Goal: Use online tool/utility

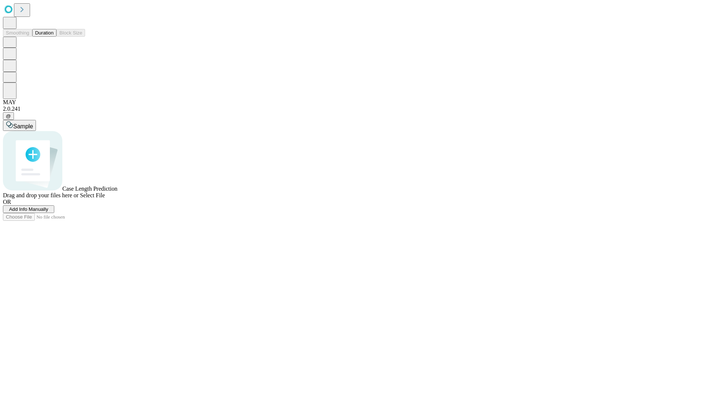
click at [54, 37] on button "Duration" at bounding box center [44, 33] width 24 height 8
click at [48, 212] on span "Add Info Manually" at bounding box center [28, 208] width 39 height 5
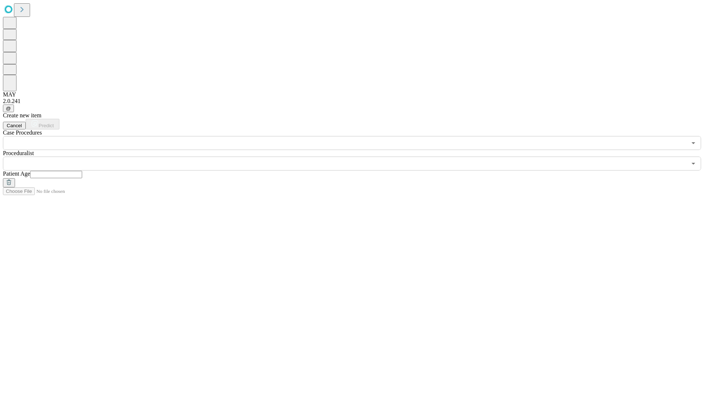
click at [82, 171] on input "text" at bounding box center [56, 174] width 52 height 7
type input "**"
click at [357, 157] on input "text" at bounding box center [345, 164] width 684 height 14
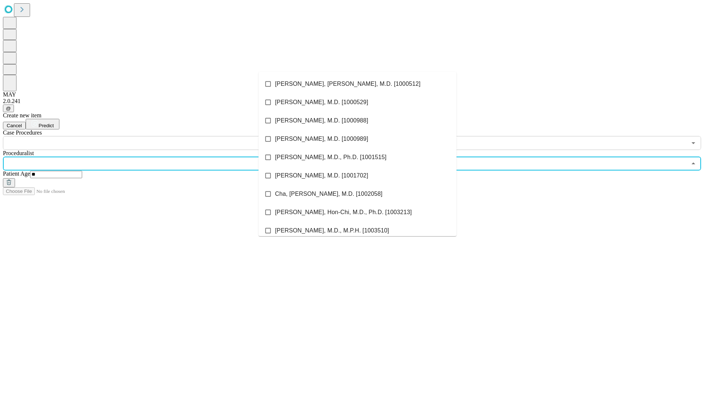
click at [357, 84] on li "[PERSON_NAME], [PERSON_NAME], M.D. [1000512]" at bounding box center [357, 84] width 198 height 18
click at [154, 136] on input "text" at bounding box center [345, 143] width 684 height 14
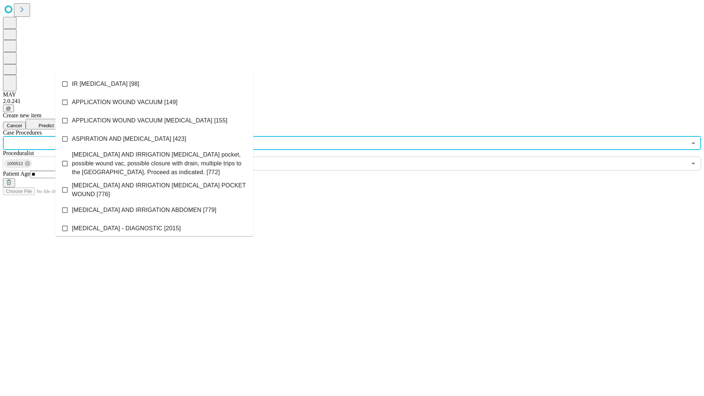
click at [154, 84] on li "IR [MEDICAL_DATA] [98]" at bounding box center [154, 84] width 198 height 18
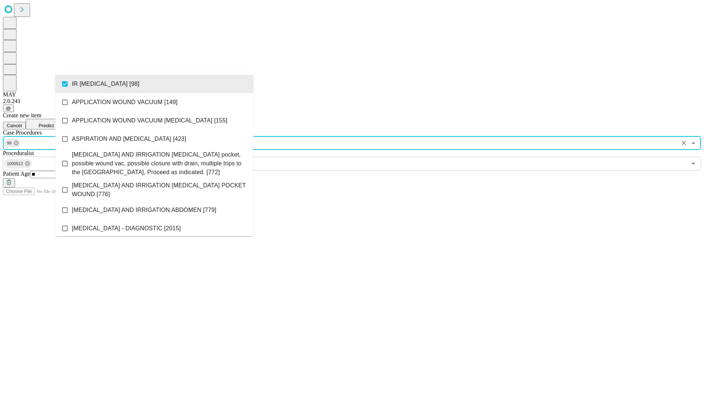
click at [54, 123] on span "Predict" at bounding box center [45, 125] width 15 height 5
